Goal: Register for event/course

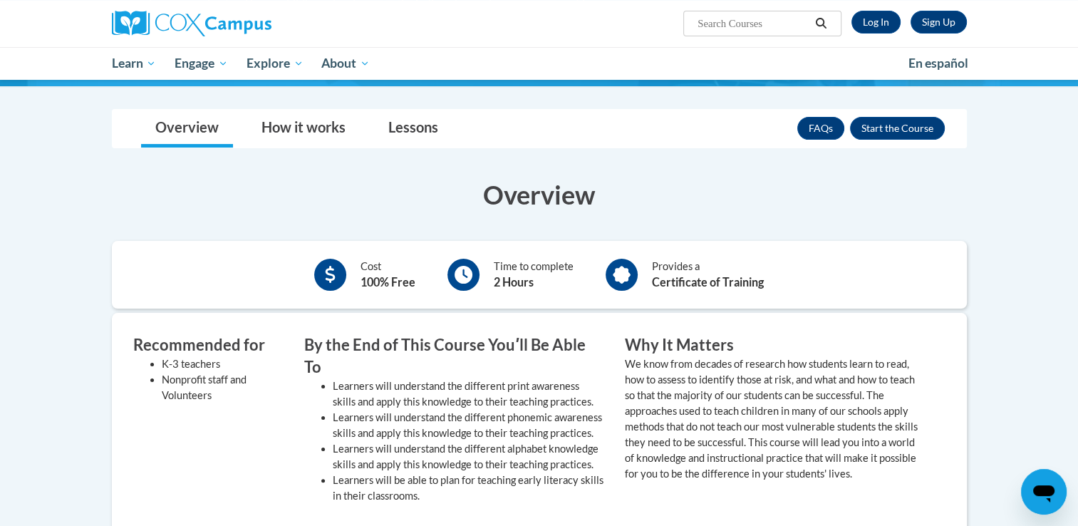
scroll to position [214, 0]
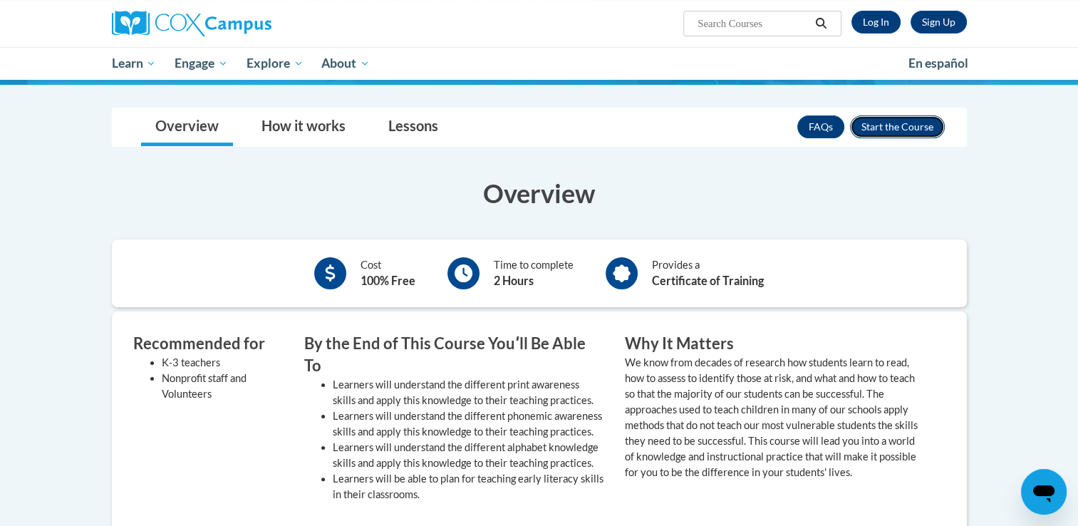
drag, startPoint x: 902, startPoint y: 126, endPoint x: 894, endPoint y: 123, distance: 8.3
click at [901, 126] on button "Enroll" at bounding box center [897, 126] width 95 height 23
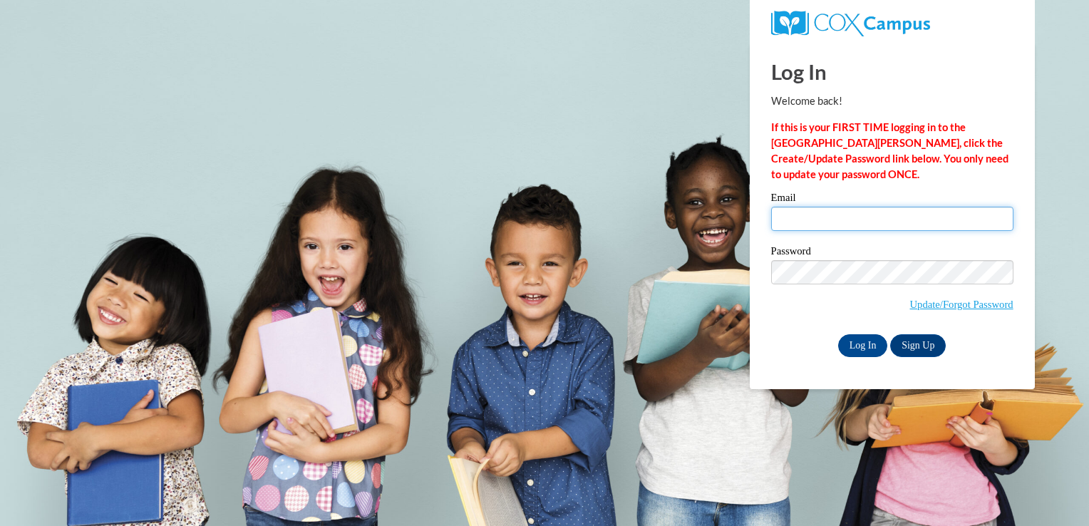
click at [880, 219] on input "Email" at bounding box center [892, 219] width 242 height 24
type input "kmay41@ivytech.edu"
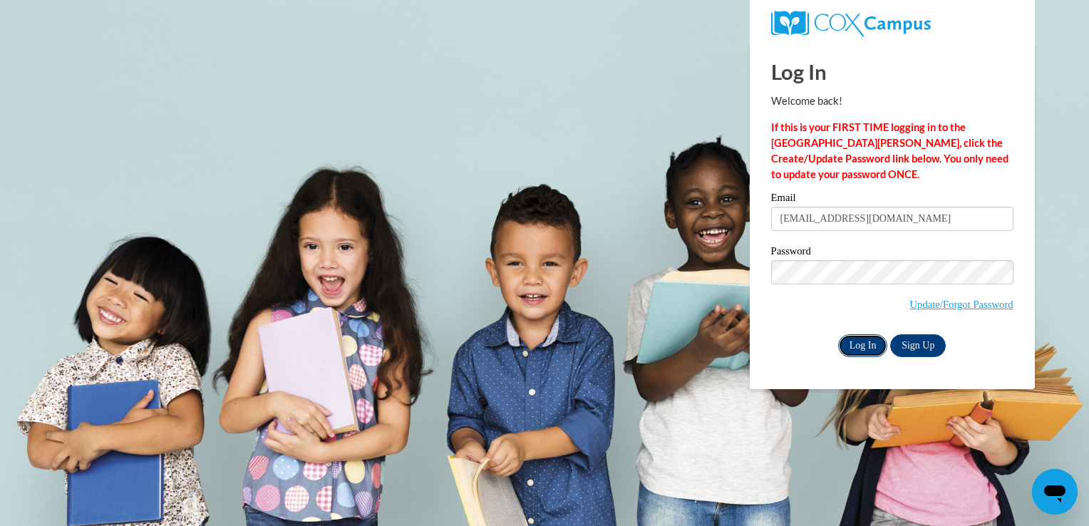
click at [858, 352] on input "Log In" at bounding box center [863, 345] width 50 height 23
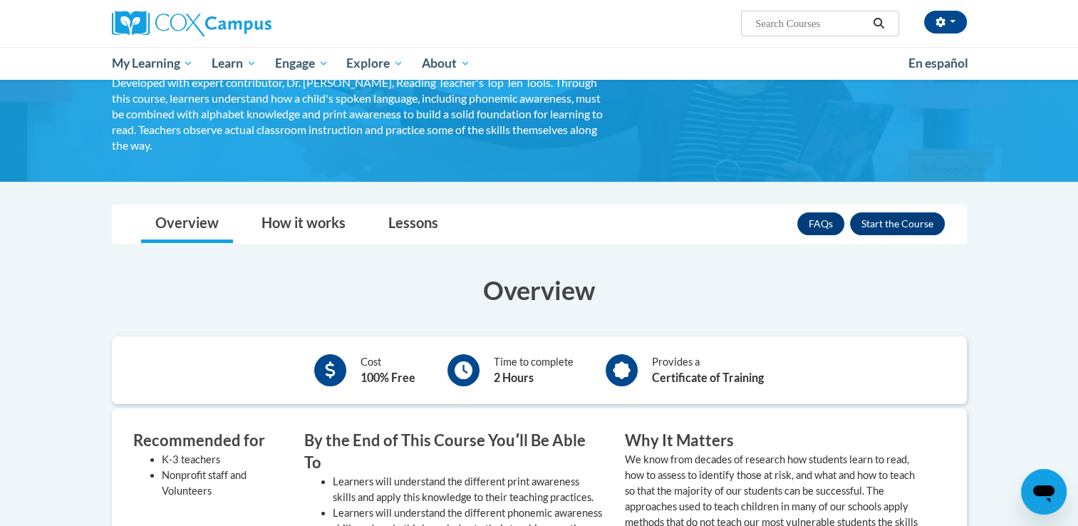
scroll to position [214, 0]
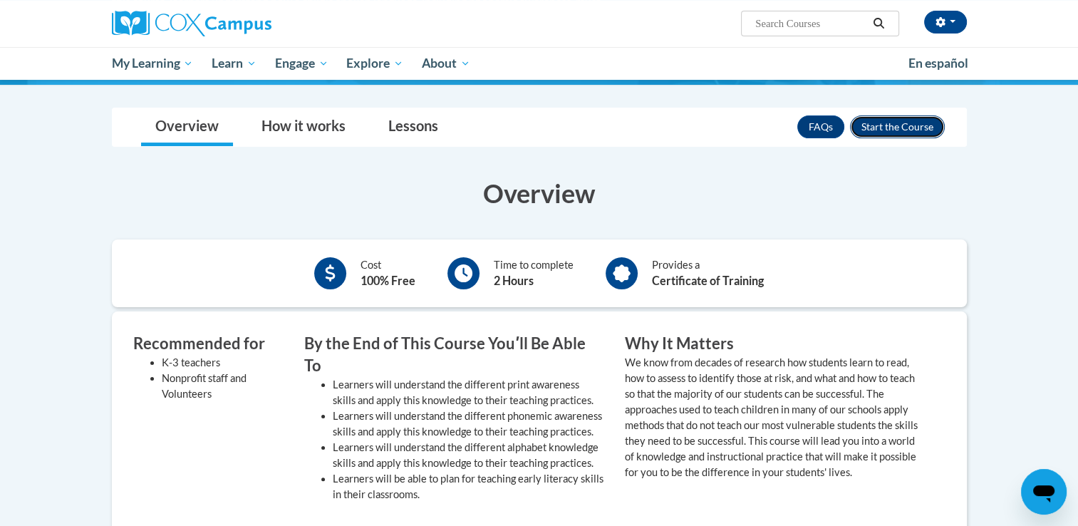
click at [924, 130] on button "Enroll" at bounding box center [897, 126] width 95 height 23
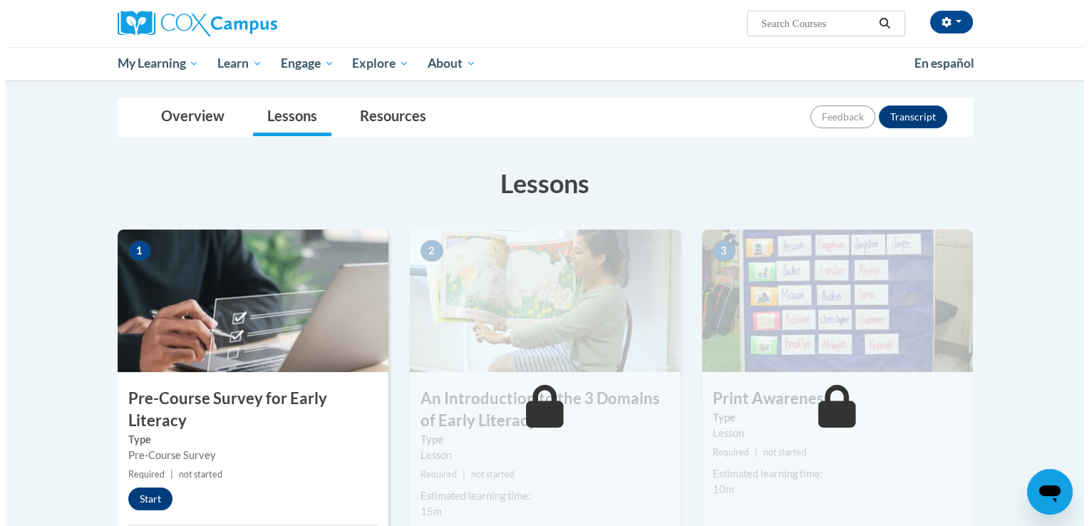
scroll to position [285, 0]
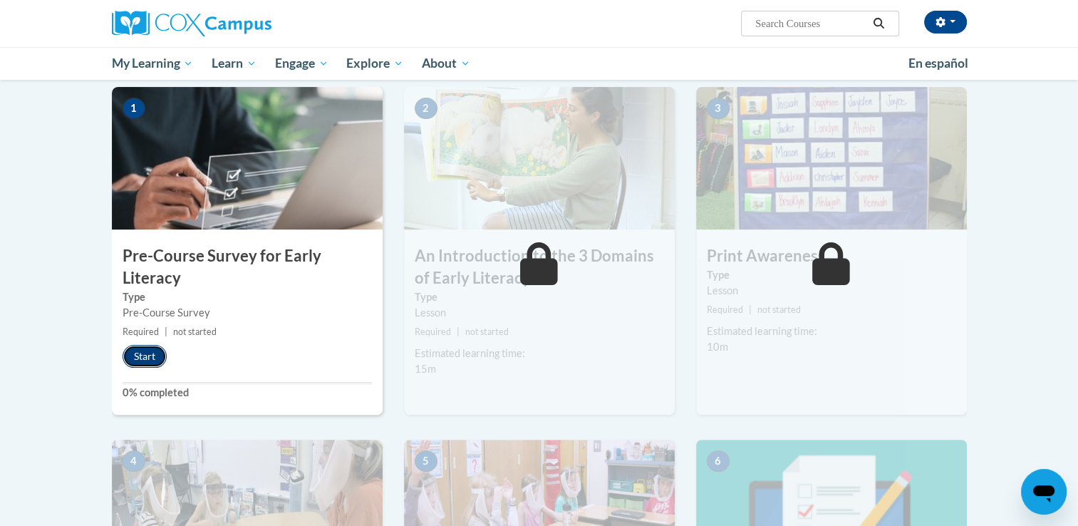
click at [145, 353] on button "Start" at bounding box center [145, 356] width 44 height 23
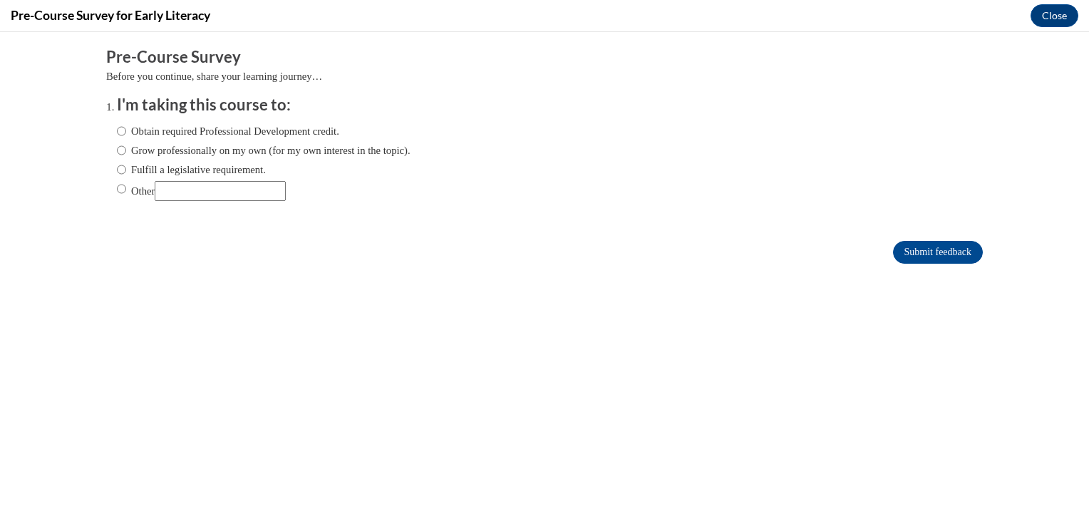
scroll to position [0, 0]
click at [151, 124] on label "Obtain required Professional Development credit." at bounding box center [228, 131] width 222 height 16
click at [126, 124] on input "Obtain required Professional Development credit." at bounding box center [121, 131] width 9 height 16
radio input "true"
click at [922, 249] on input "Submit feedback" at bounding box center [938, 252] width 90 height 23
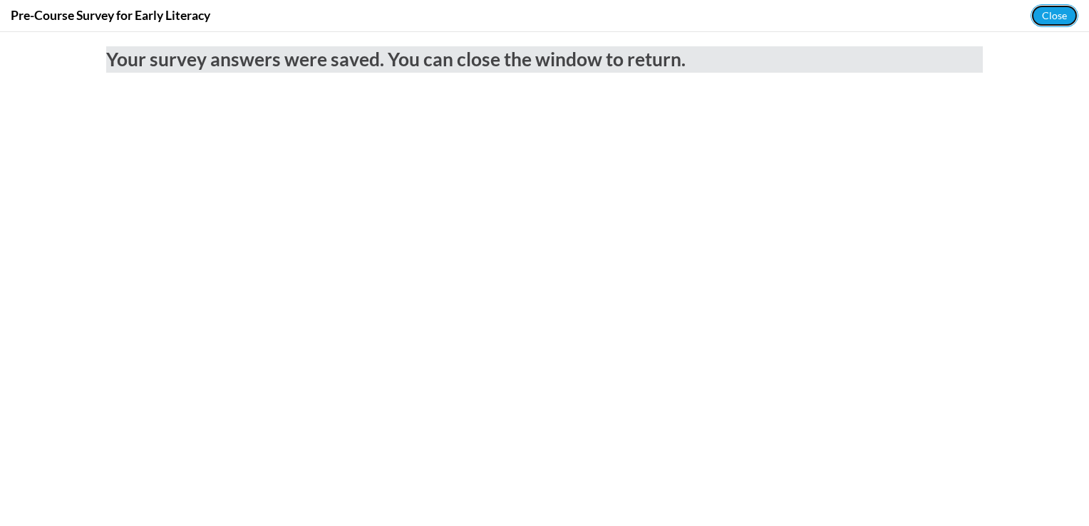
drag, startPoint x: 1036, startPoint y: 23, endPoint x: 1026, endPoint y: 30, distance: 12.3
click at [1033, 24] on div "Pre-Course Survey for Early Literacy Close" at bounding box center [544, 16] width 1089 height 32
click at [1075, 19] on button "Close" at bounding box center [1055, 15] width 48 height 23
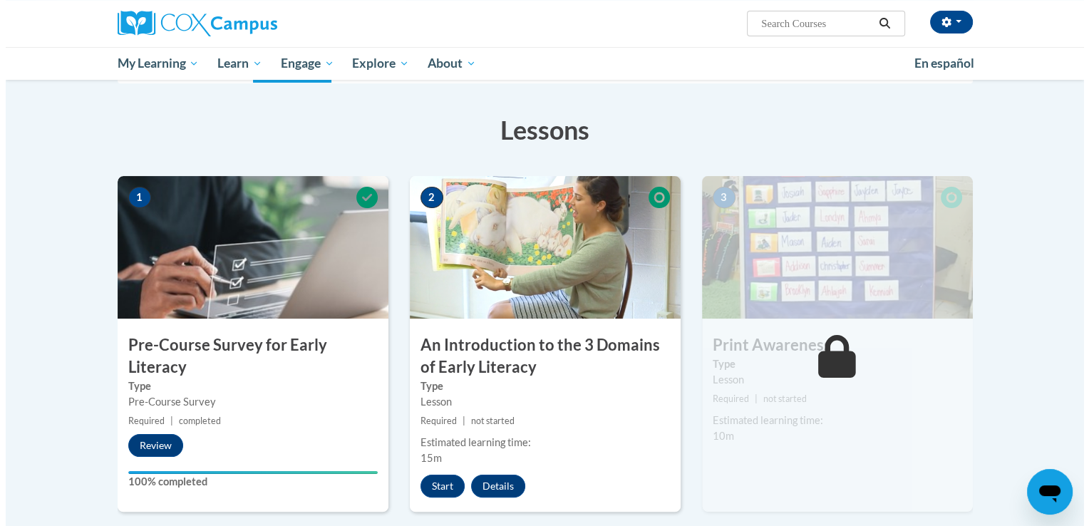
scroll to position [356, 0]
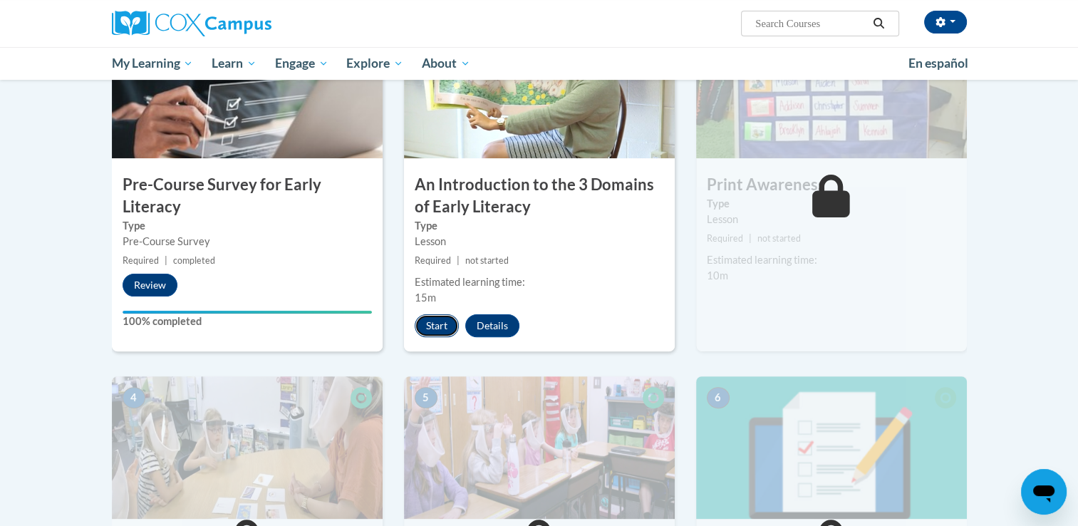
click at [439, 331] on button "Start" at bounding box center [437, 325] width 44 height 23
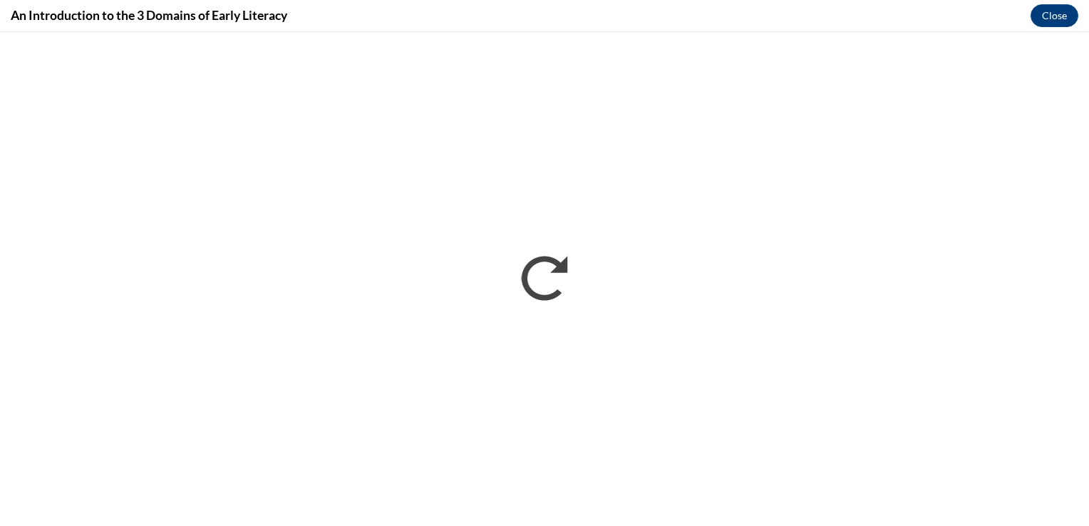
scroll to position [0, 0]
